Goal: Task Accomplishment & Management: Use online tool/utility

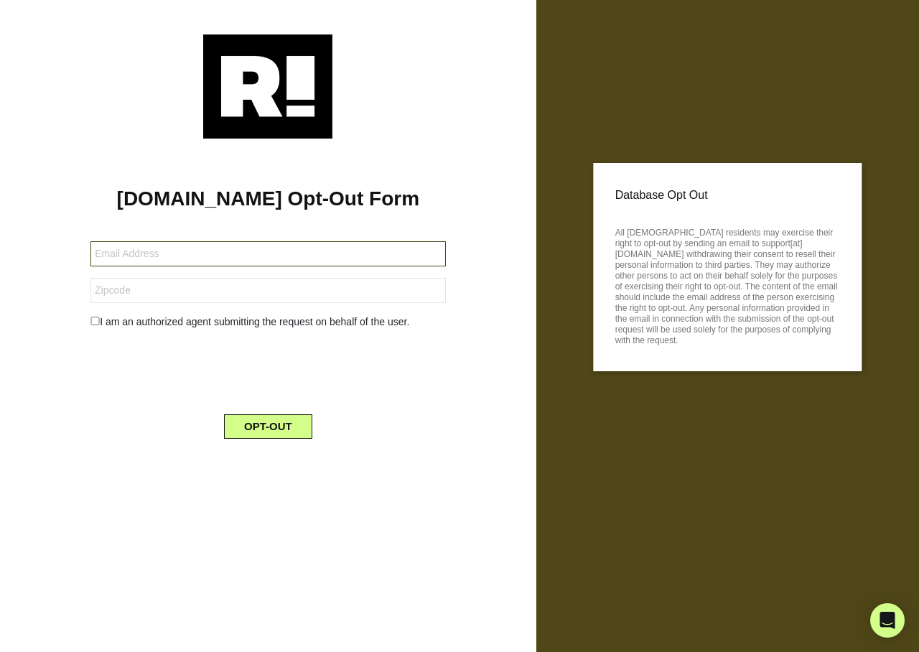
type input "hg@gdchome.com"
type input "29401"
type input "[EMAIL_ADDRESS][DOMAIN_NAME]"
type input "32221"
type input "[EMAIL_ADDRESS][DOMAIN_NAME]"
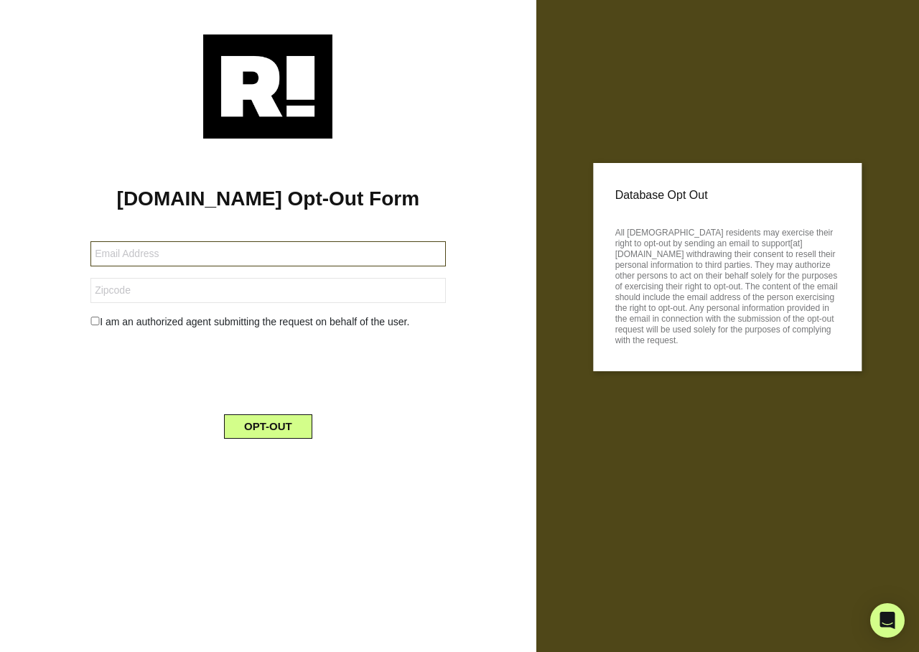
type input "77077"
type input "theresachandler763@gmail.com"
